Goal: Task Accomplishment & Management: Manage account settings

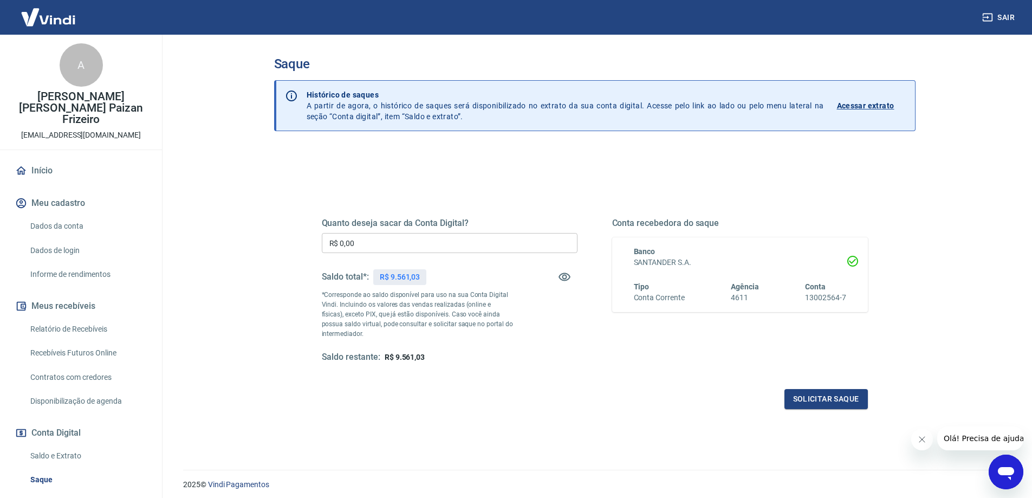
click at [399, 243] on input "R$ 0,00" at bounding box center [450, 243] width 256 height 20
type input "R$ 9.561,03"
click at [796, 407] on button "Solicitar saque" at bounding box center [826, 399] width 83 height 20
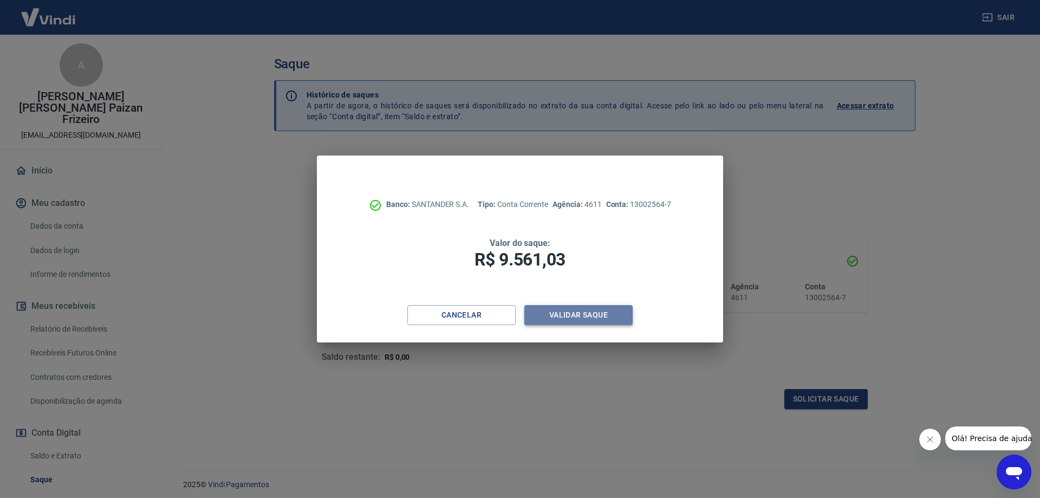
click at [610, 325] on button "Validar saque" at bounding box center [579, 315] width 108 height 20
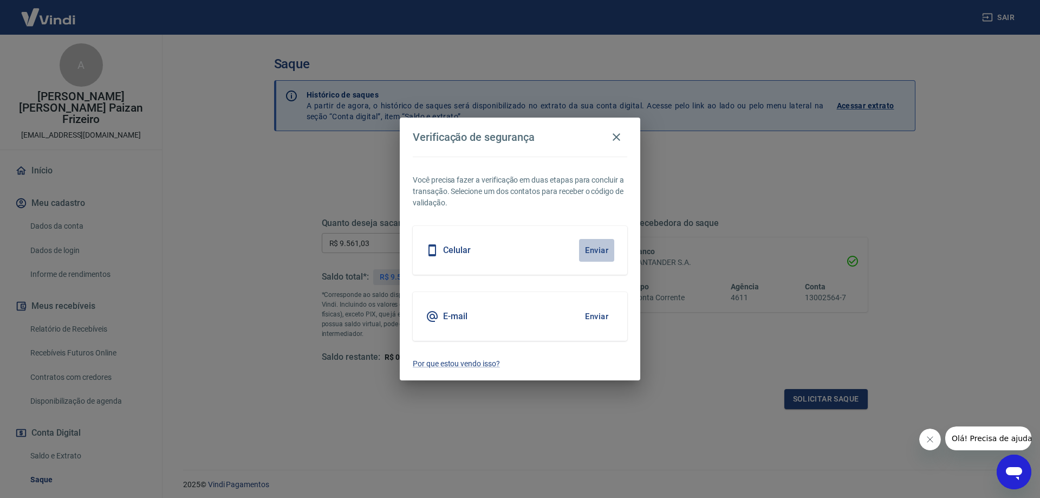
click at [597, 247] on button "Enviar" at bounding box center [596, 250] width 35 height 23
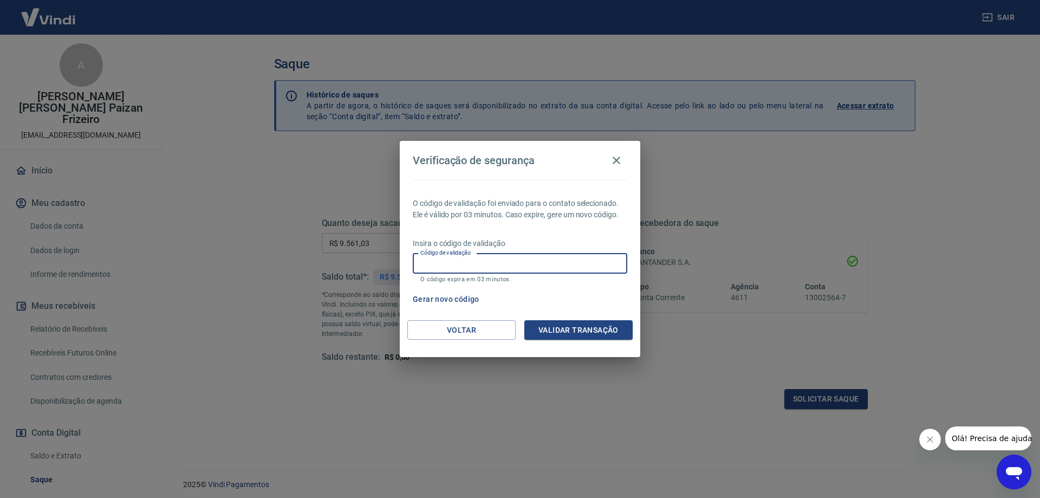
click at [523, 258] on input "Código de validação" at bounding box center [520, 264] width 215 height 20
type input "816642"
click at [554, 331] on button "Validar transação" at bounding box center [579, 330] width 108 height 20
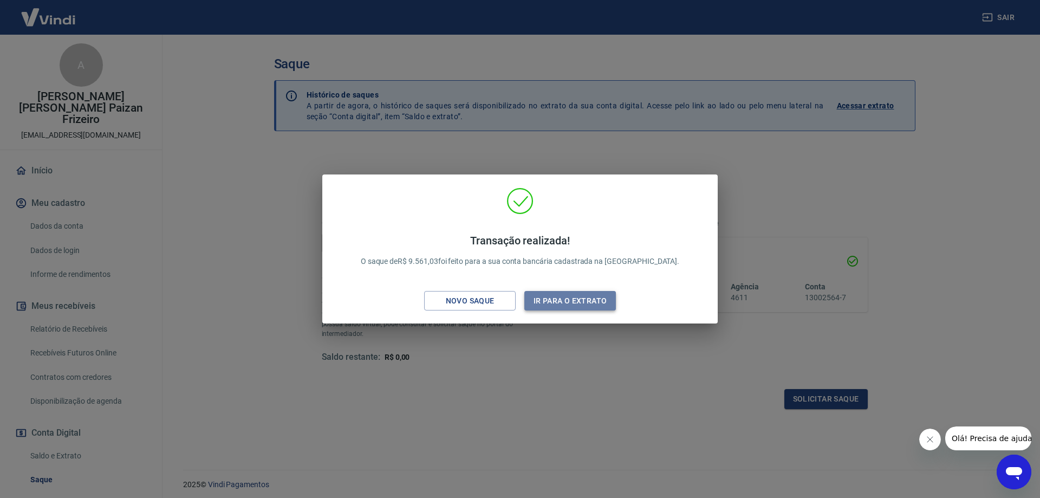
click at [592, 305] on button "Ir para o extrato" at bounding box center [571, 301] width 92 height 20
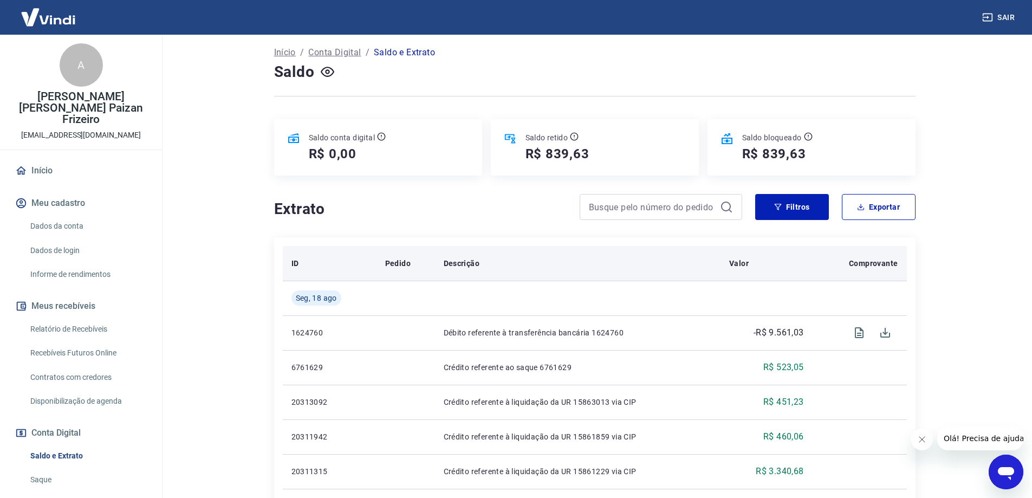
scroll to position [108, 0]
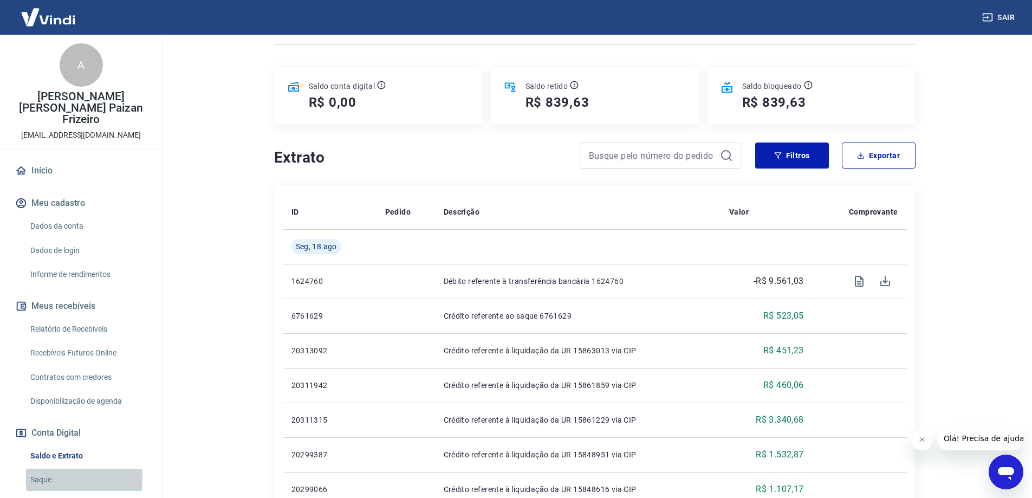
click at [57, 469] on link "Saque" at bounding box center [87, 480] width 123 height 22
